Goal: Task Accomplishment & Management: Complete application form

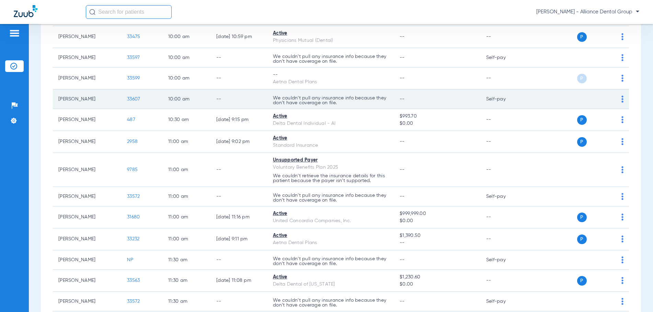
scroll to position [480, 0]
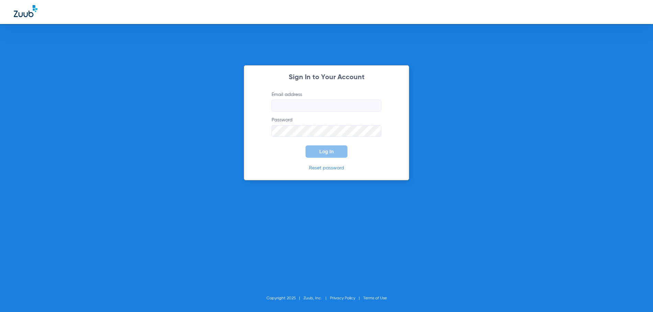
click at [617, 227] on div "Sign In to Your Account Email address Password Log In Reset password Copyright …" at bounding box center [326, 156] width 653 height 312
click at [279, 108] on input "Email address" at bounding box center [326, 106] width 110 height 12
type input "[EMAIL_ADDRESS][DOMAIN_NAME]"
click at [305, 146] on button "Log In" at bounding box center [326, 152] width 42 height 12
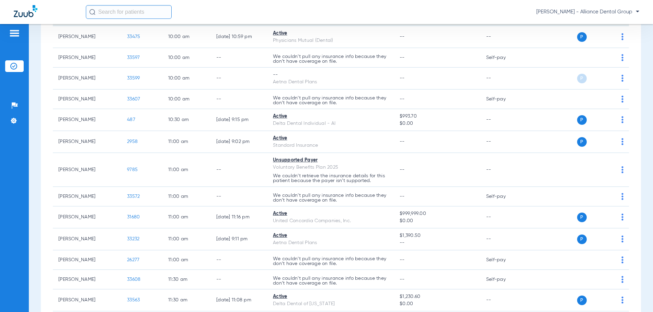
scroll to position [480, 0]
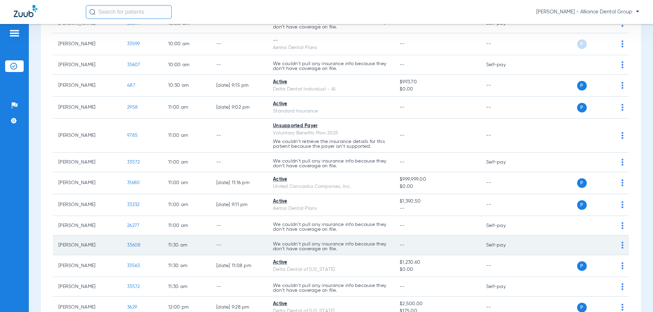
click at [621, 246] on img at bounding box center [622, 245] width 2 height 7
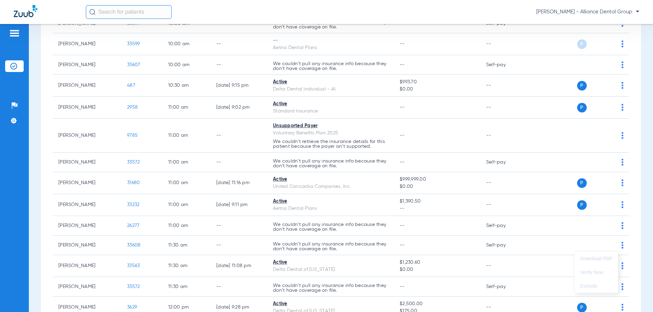
click at [198, 96] on div at bounding box center [326, 156] width 653 height 312
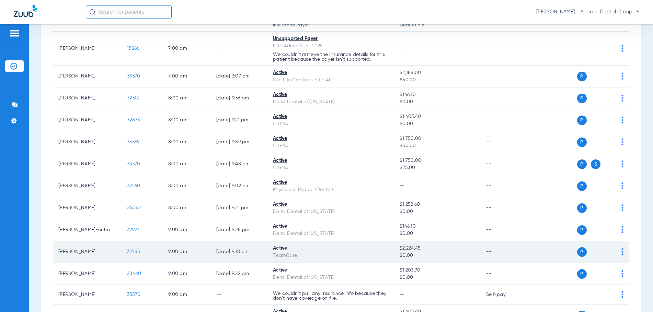
scroll to position [0, 0]
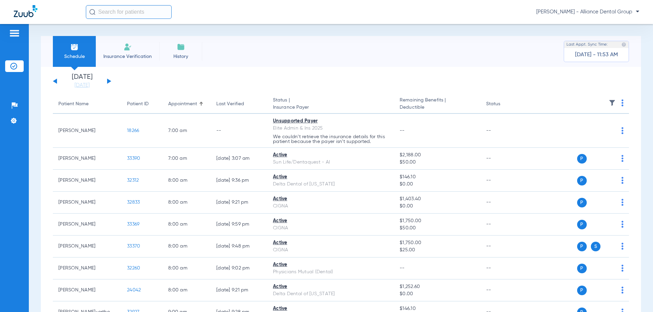
click at [128, 57] on span "Insurance Verification" at bounding box center [127, 56] width 53 height 7
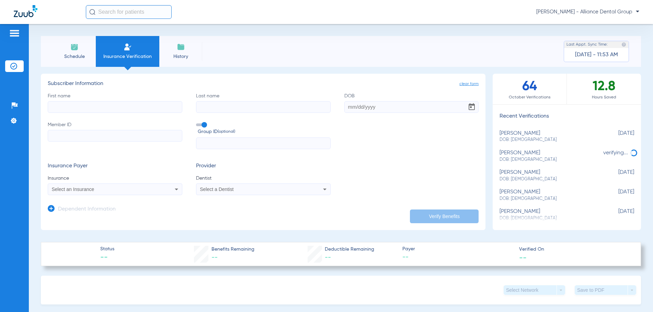
click at [70, 106] on input "First name" at bounding box center [115, 107] width 135 height 12
click at [53, 106] on input "First name Required" at bounding box center [115, 107] width 135 height 12
type input "[PERSON_NAME]"
type input "B"
click at [73, 56] on span "Schedule" at bounding box center [74, 56] width 33 height 7
